Goal: Find specific page/section: Find specific page/section

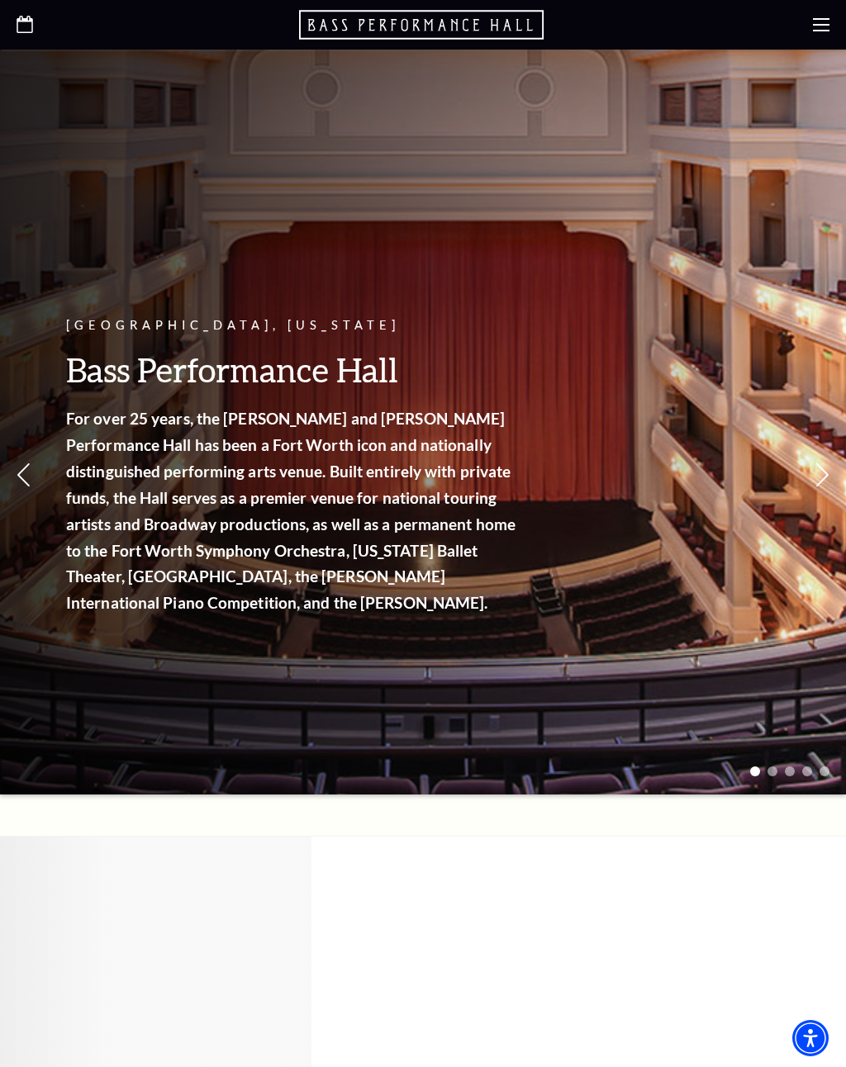
click at [816, 25] on use at bounding box center [821, 24] width 17 height 13
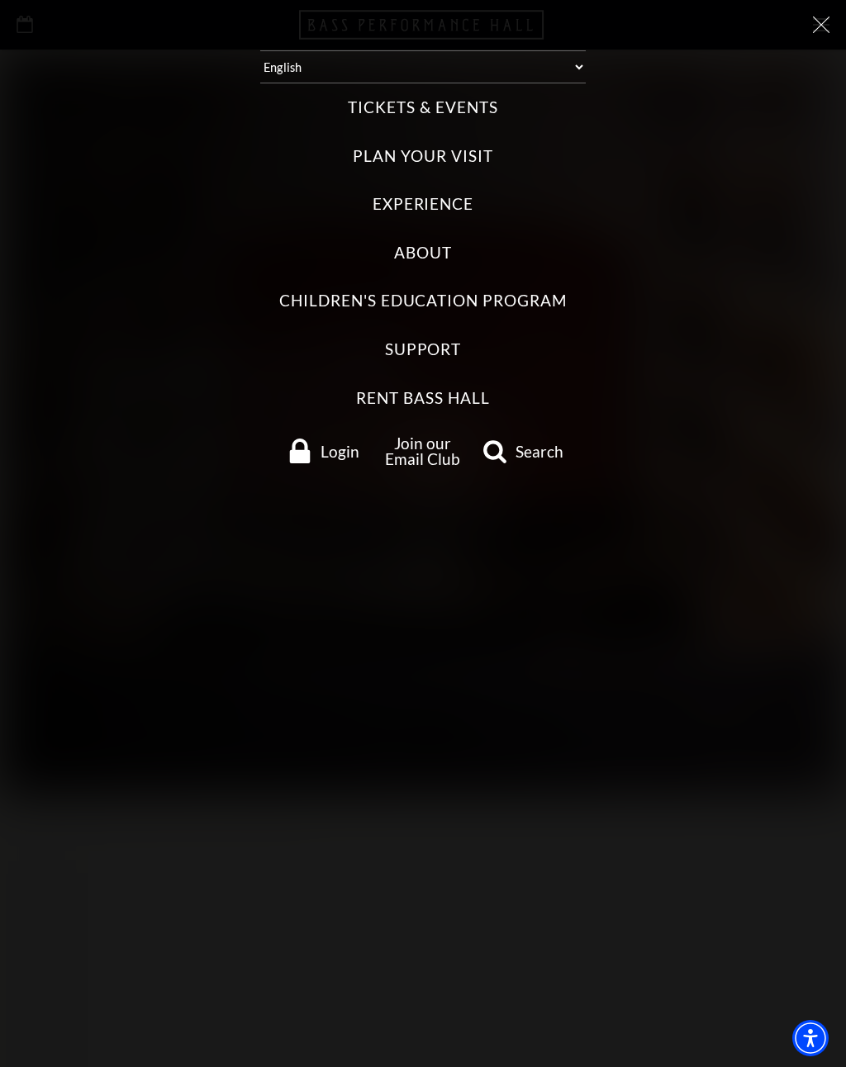
click at [825, 17] on icon at bounding box center [821, 25] width 17 height 17
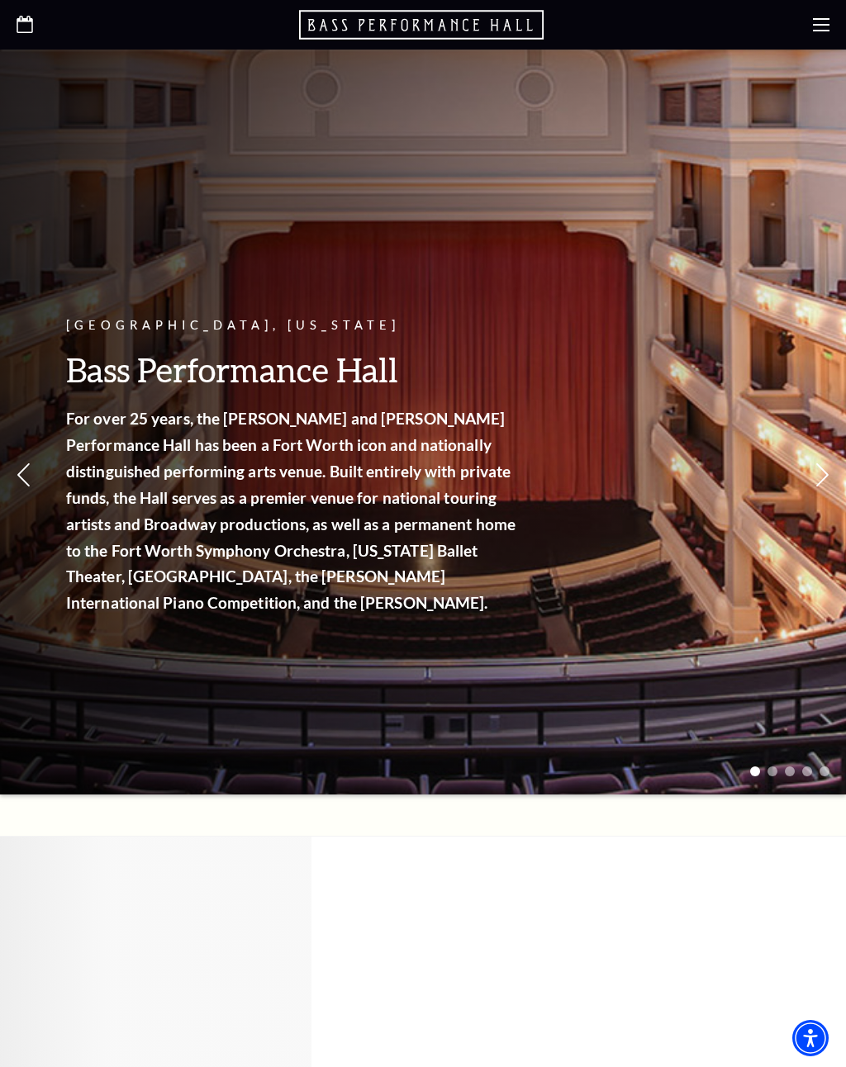
click at [826, 21] on icon at bounding box center [821, 25] width 17 height 17
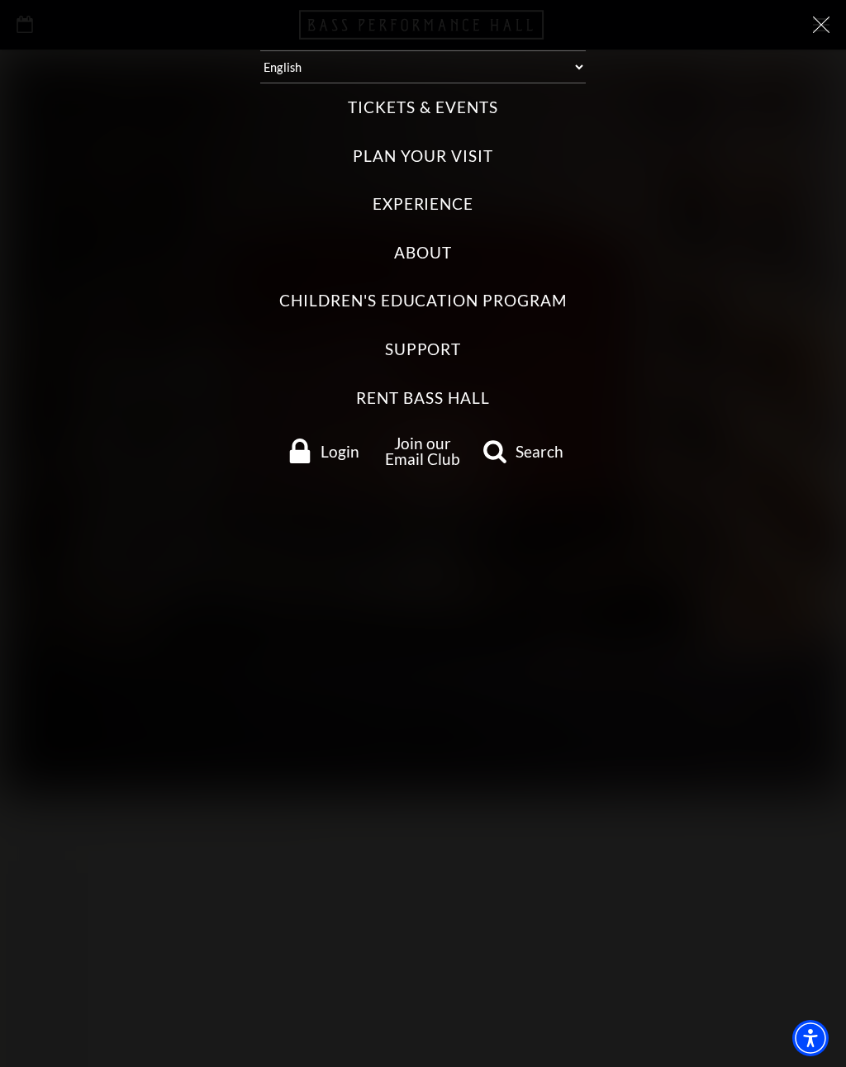
click at [459, 103] on label "Tickets & Events" at bounding box center [423, 108] width 150 height 22
click at [0, 0] on Events "Tickets & Events" at bounding box center [0, 0] width 0 height 0
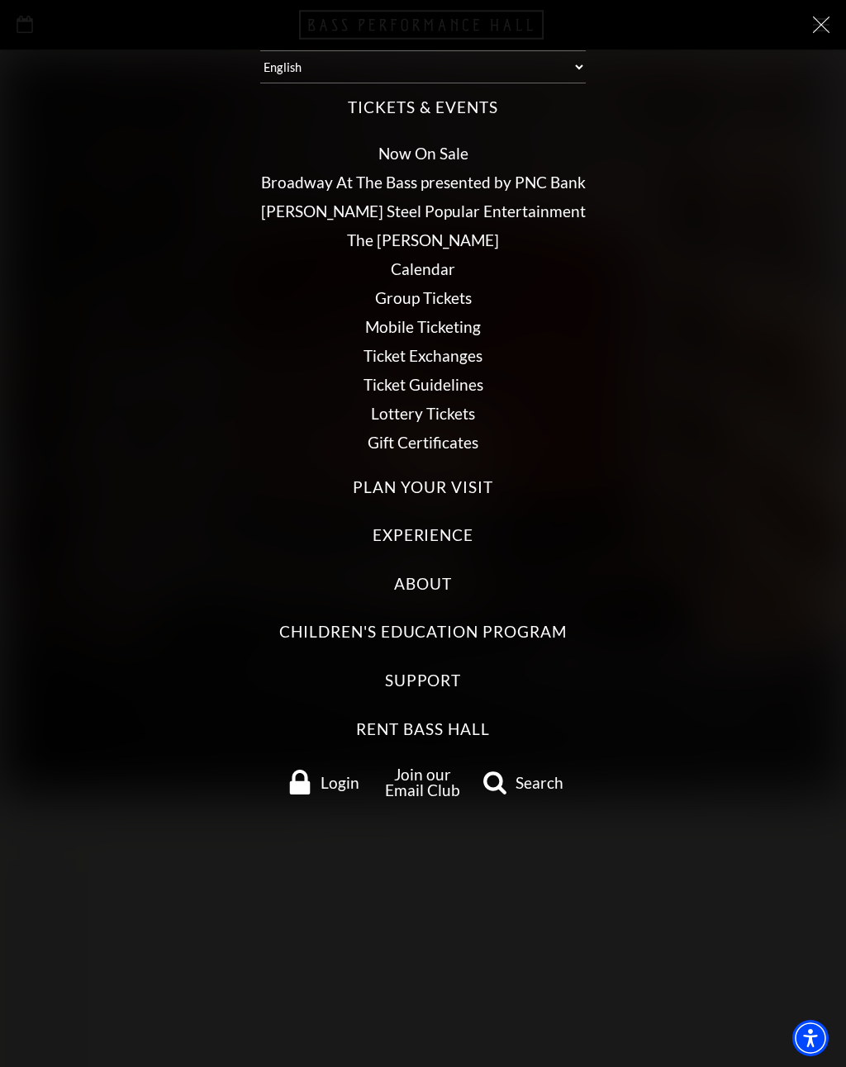
click at [447, 261] on link "Calendar" at bounding box center [423, 268] width 64 height 19
click at [443, 264] on link "Calendar" at bounding box center [423, 268] width 64 height 19
click at [434, 263] on link "Calendar" at bounding box center [423, 268] width 64 height 19
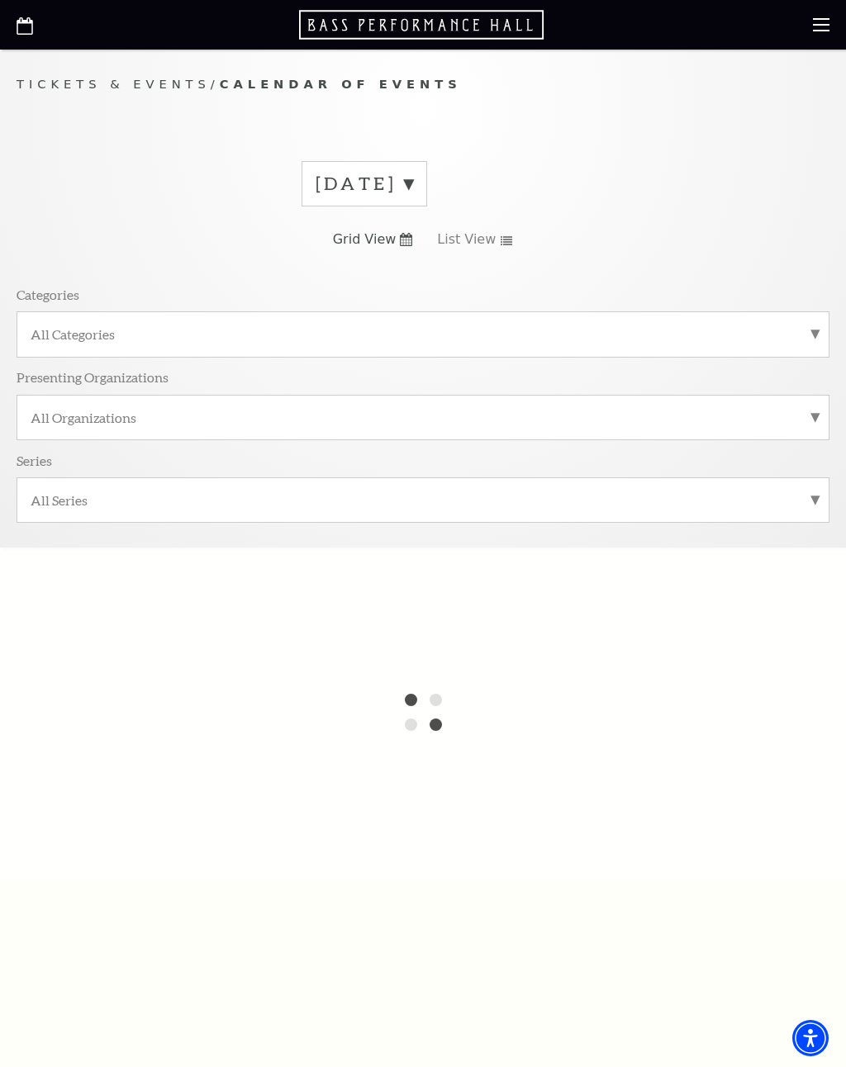
click at [809, 339] on label "All Categories" at bounding box center [423, 334] width 785 height 17
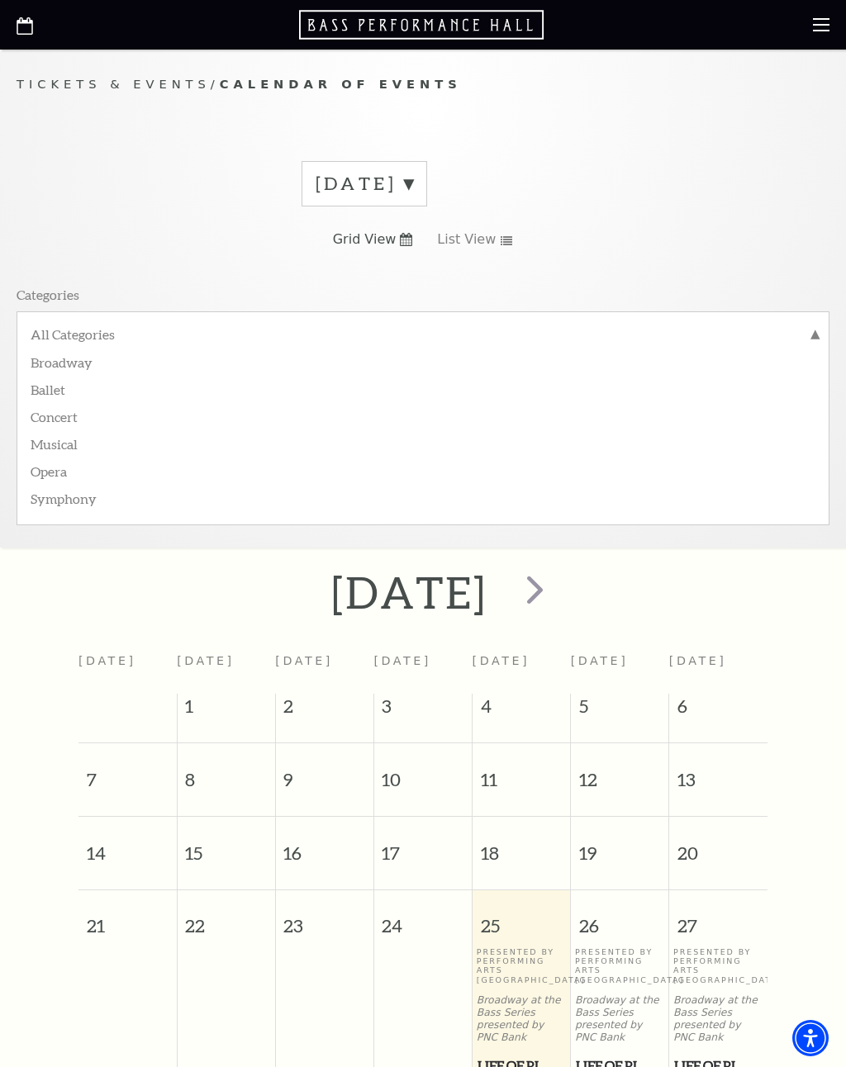
click at [815, 327] on label "All Categories" at bounding box center [423, 336] width 785 height 21
